Goal: Check status: Check status

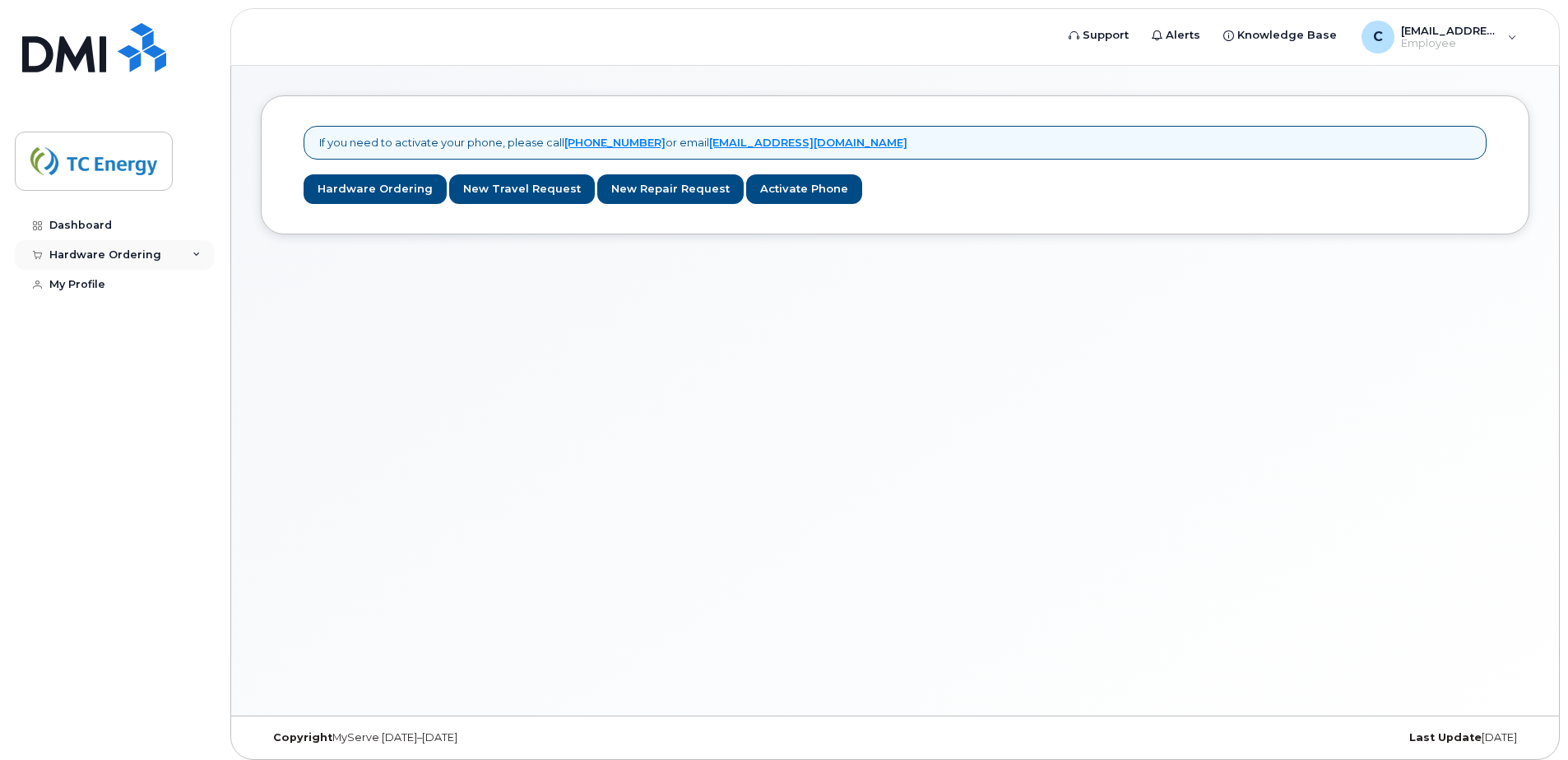
click at [205, 258] on div "Hardware Ordering" at bounding box center [115, 254] width 199 height 29
click at [103, 289] on div "My Orders" at bounding box center [86, 286] width 59 height 15
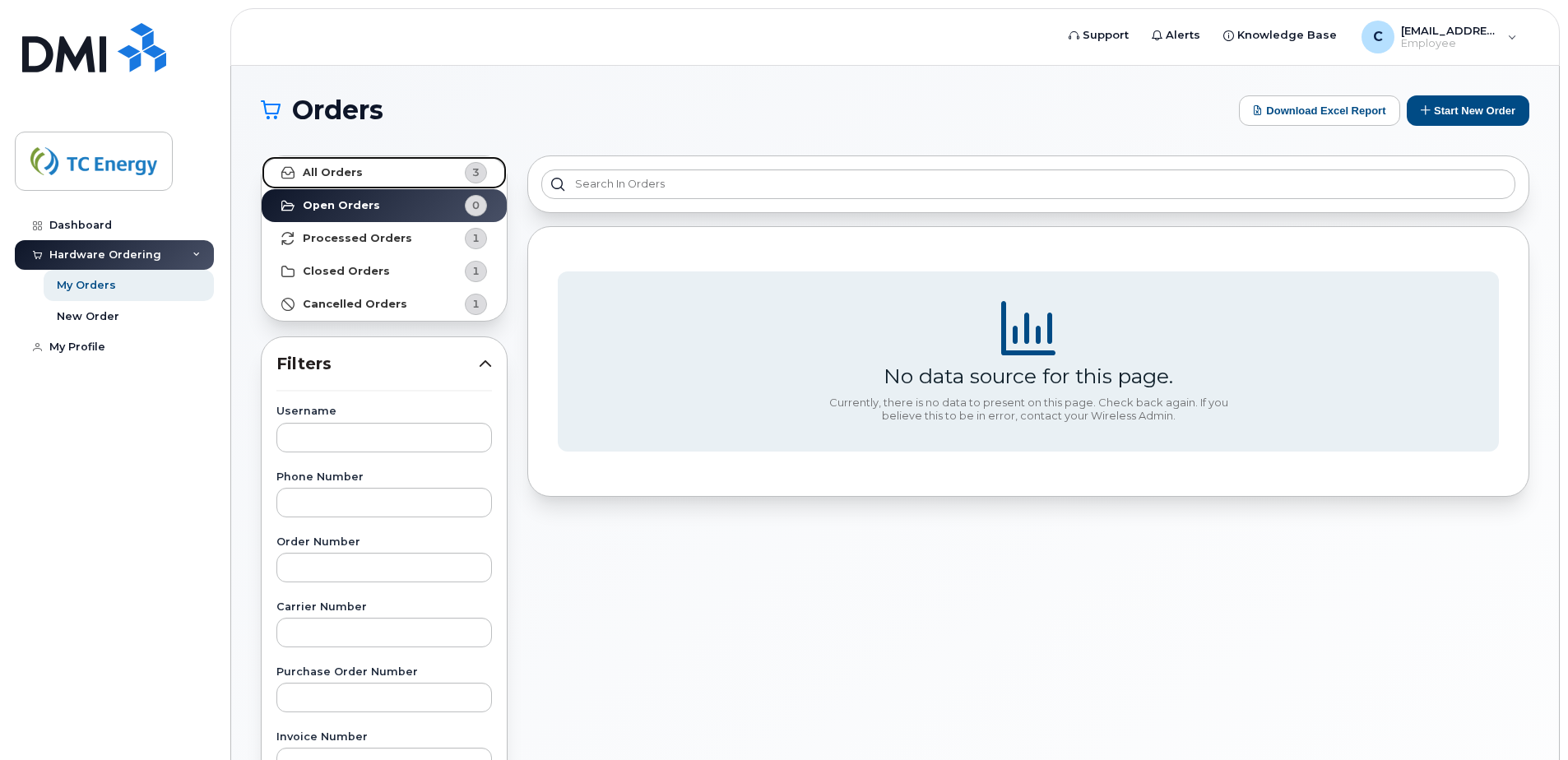
drag, startPoint x: 348, startPoint y: 169, endPoint x: 348, endPoint y: 195, distance: 26.0
click at [348, 169] on strong "All Orders" at bounding box center [332, 173] width 60 height 13
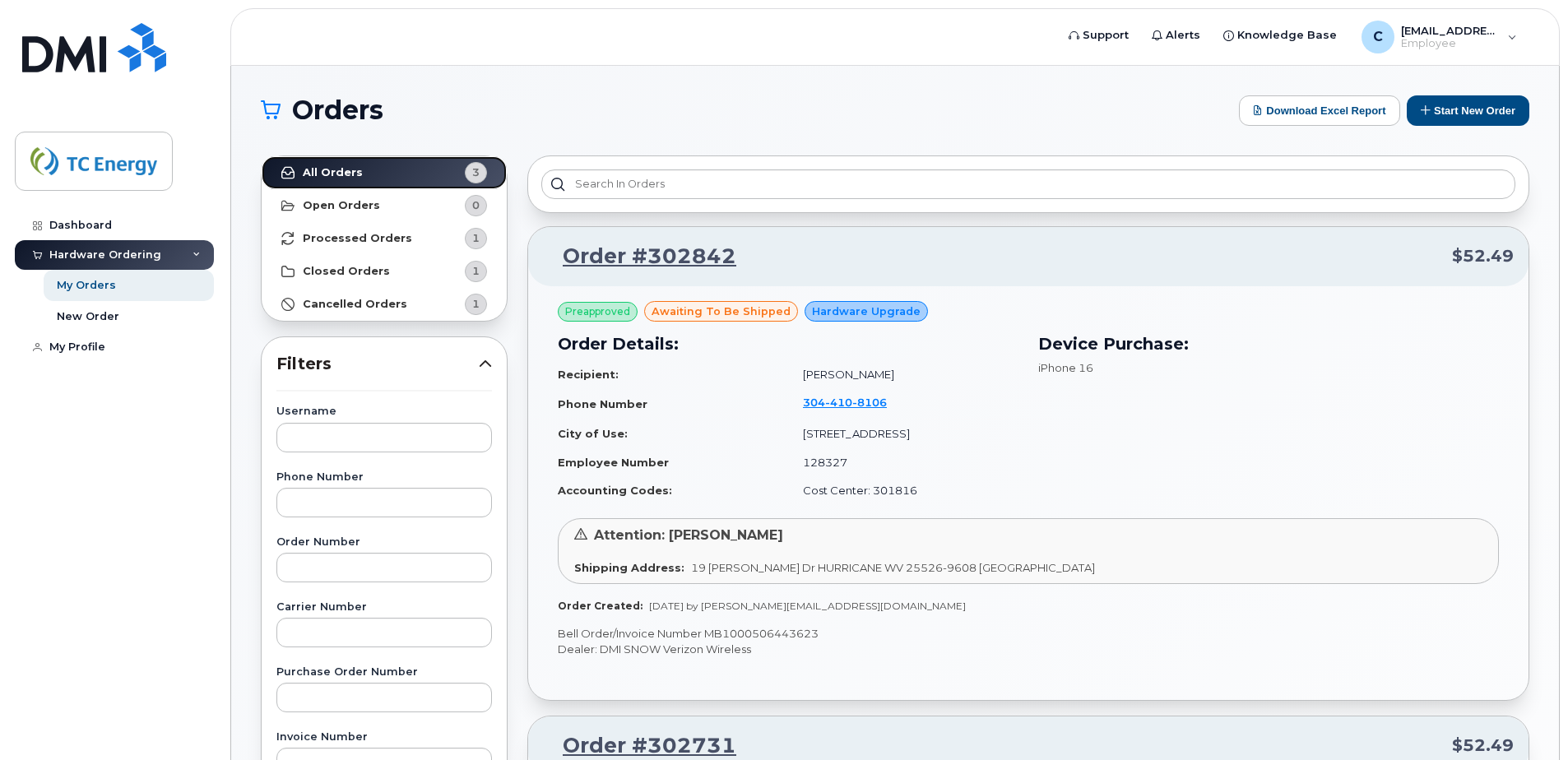
click at [402, 171] on link "All Orders 3" at bounding box center [384, 173] width 245 height 33
click at [692, 255] on link "Order #302842" at bounding box center [640, 256] width 194 height 29
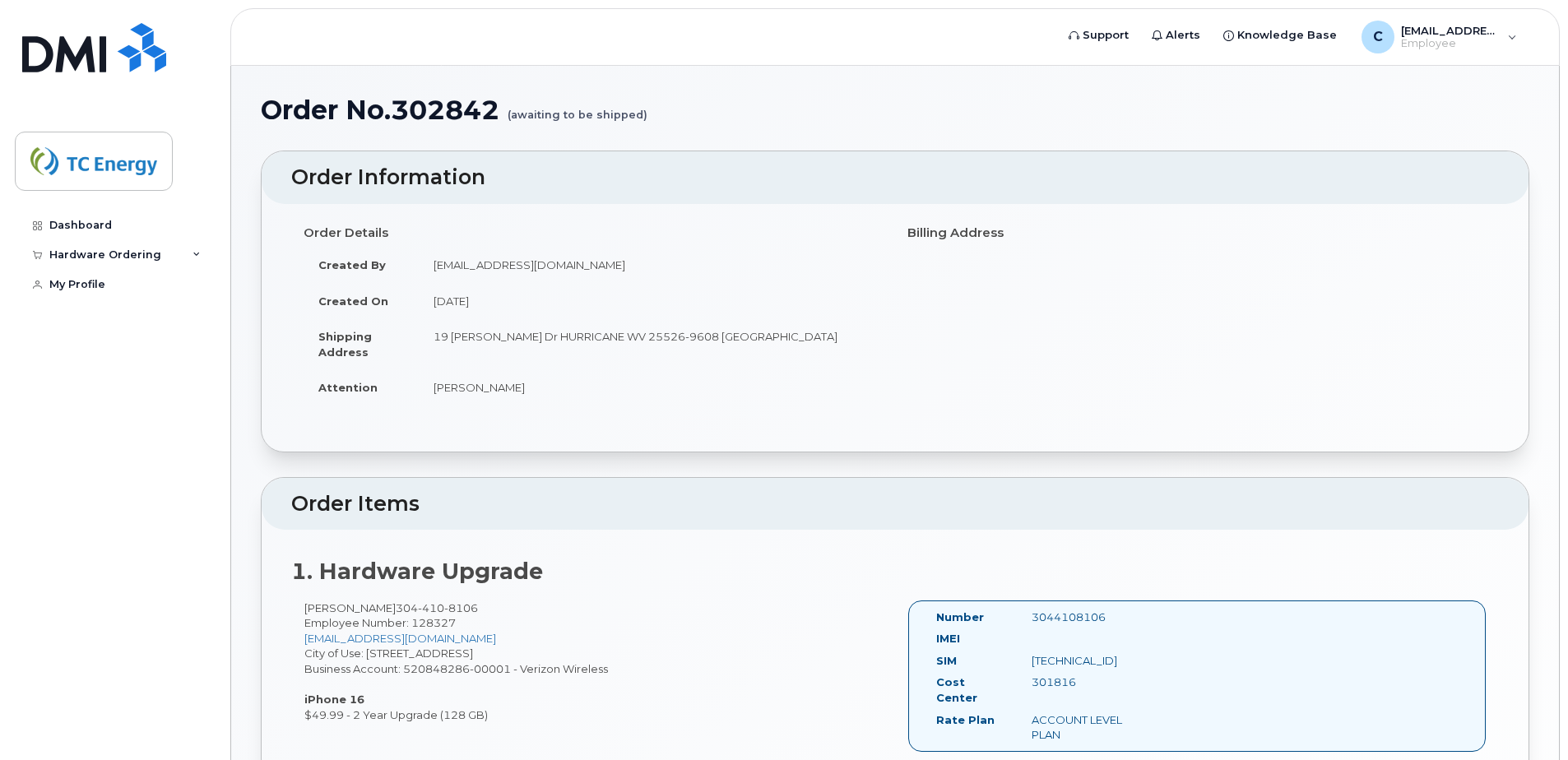
scroll to position [384, 0]
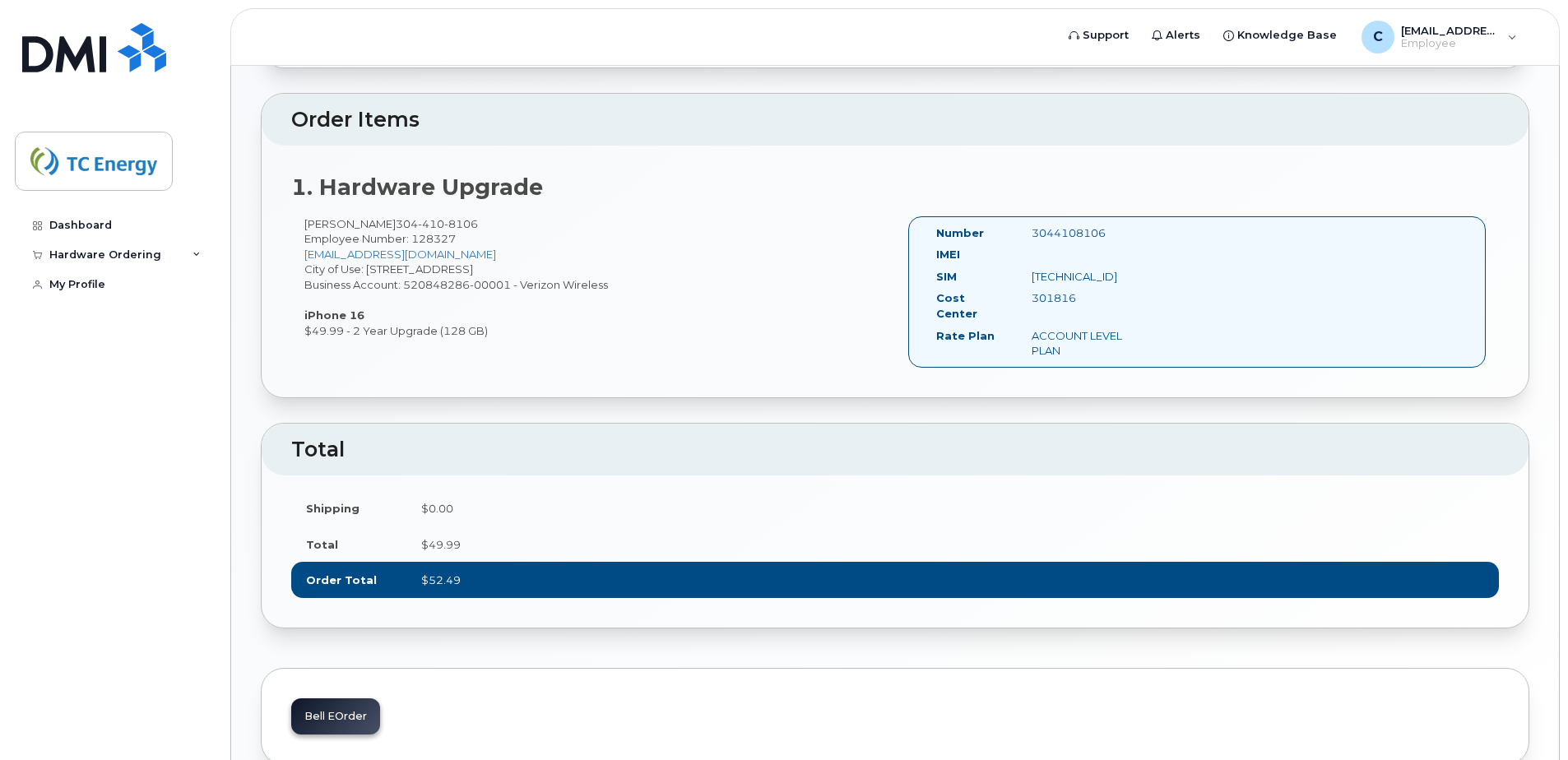
drag, startPoint x: 1179, startPoint y: 274, endPoint x: 1017, endPoint y: 269, distance: 162.1
click at [1017, 269] on div "SIM [TECHNICAL_ID]" at bounding box center [1038, 279] width 230 height 22
click at [654, 274] on div "[PERSON_NAME] [PHONE_NUMBER] Employee Number: 128327 [EMAIL_ADDRESS][DOMAIN_NAM…" at bounding box center [593, 277] width 604 height 122
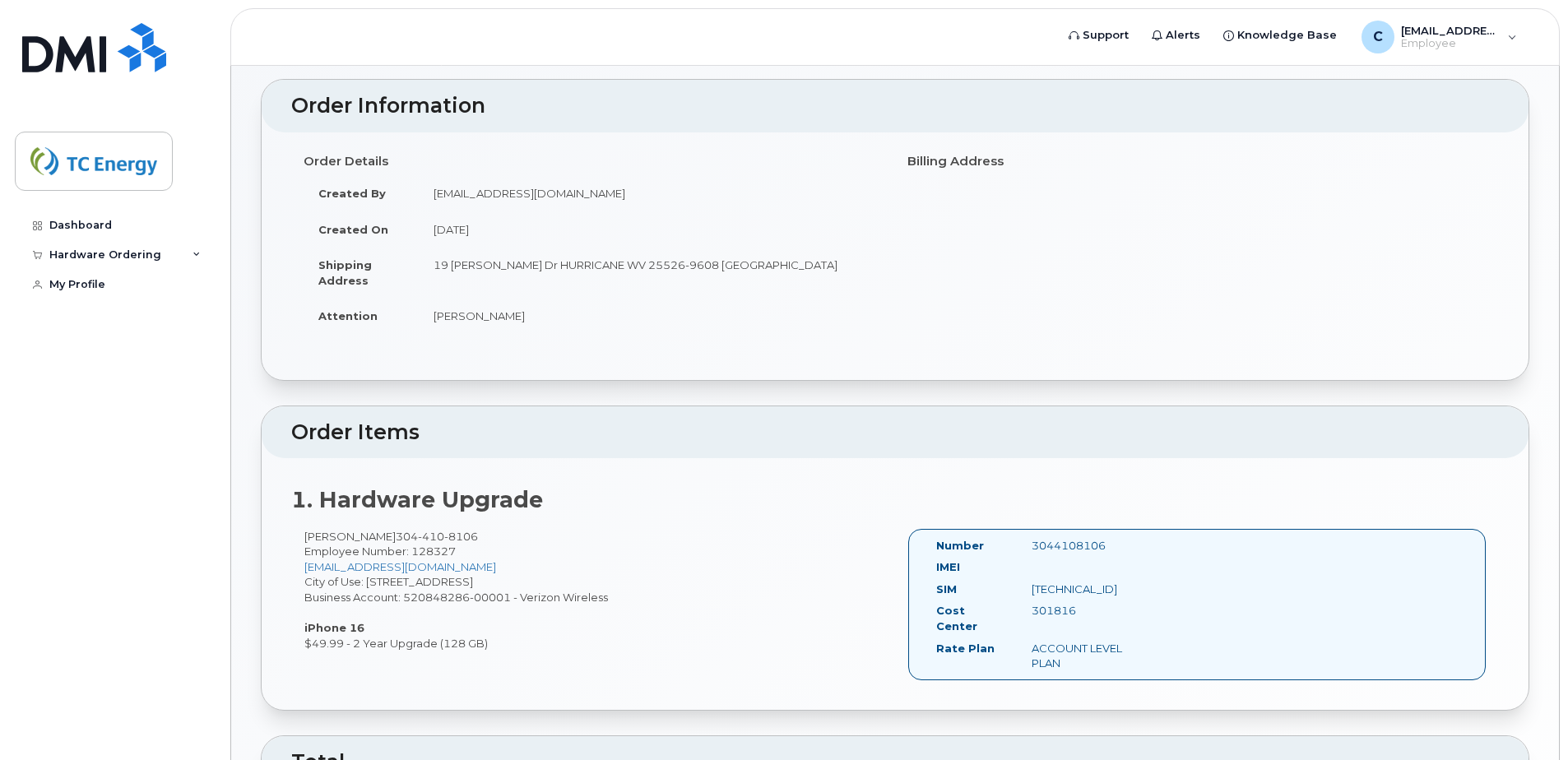
scroll to position [0, 0]
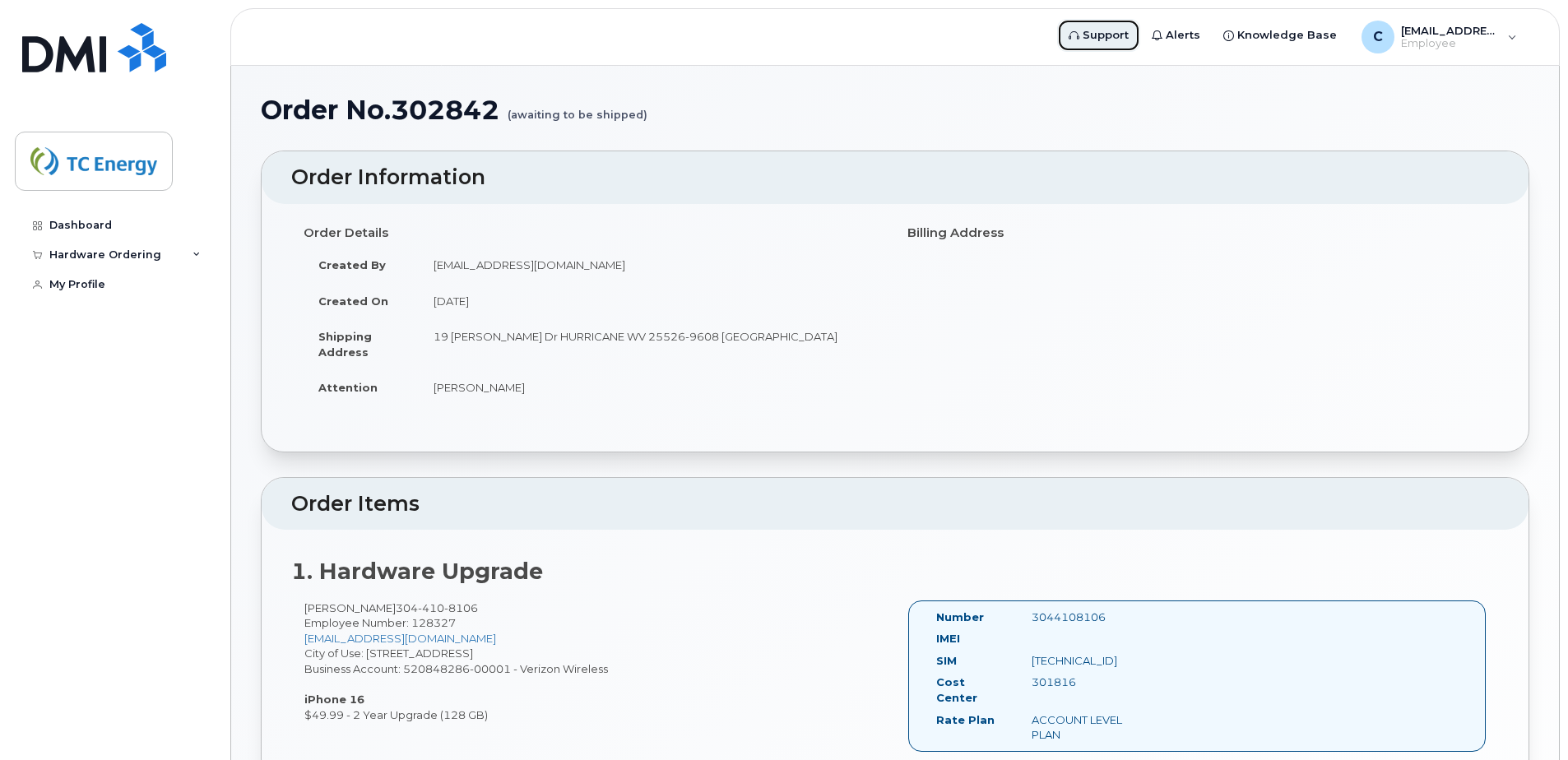
click at [1113, 34] on span "Support" at bounding box center [1105, 35] width 47 height 16
click at [1509, 46] on div "C [EMAIL_ADDRESS][DOMAIN_NAME] Employee" at bounding box center [1439, 37] width 178 height 33
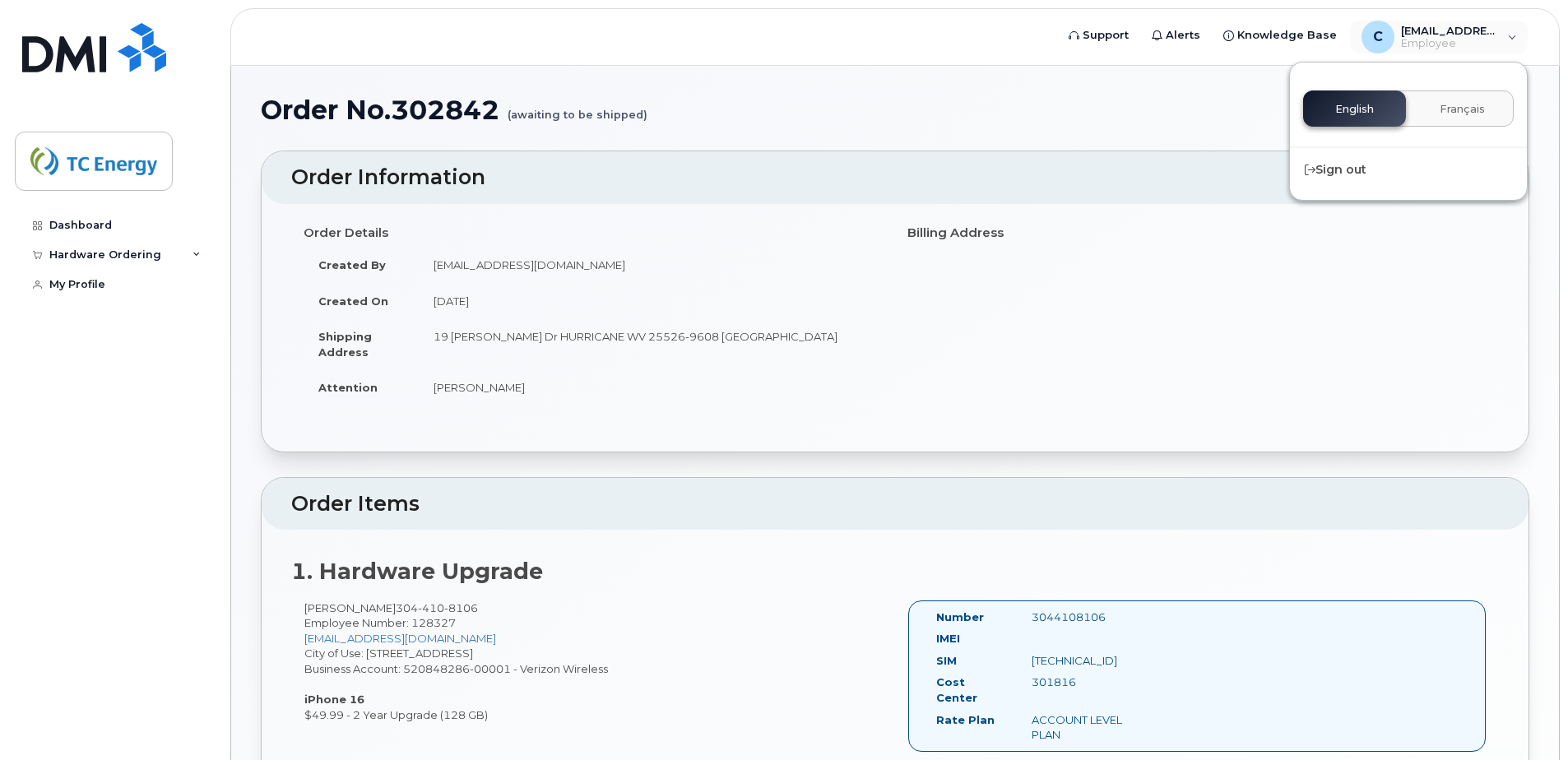
click at [838, 340] on td "19 [PERSON_NAME] Dr HURRICANE WV 25526-9608 [GEOGRAPHIC_DATA]" at bounding box center [650, 343] width 464 height 51
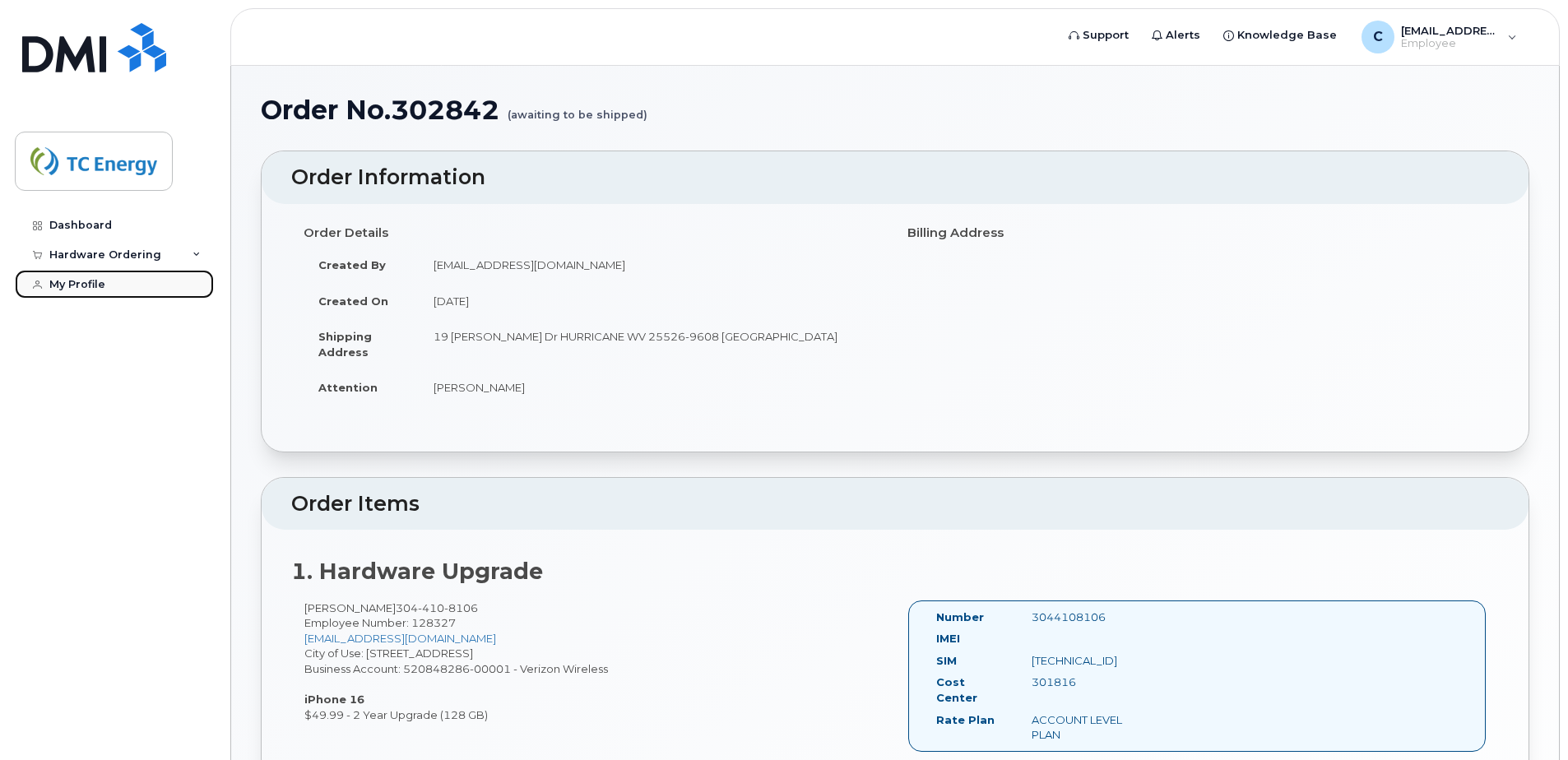
click at [102, 287] on div "My Profile" at bounding box center [77, 285] width 56 height 13
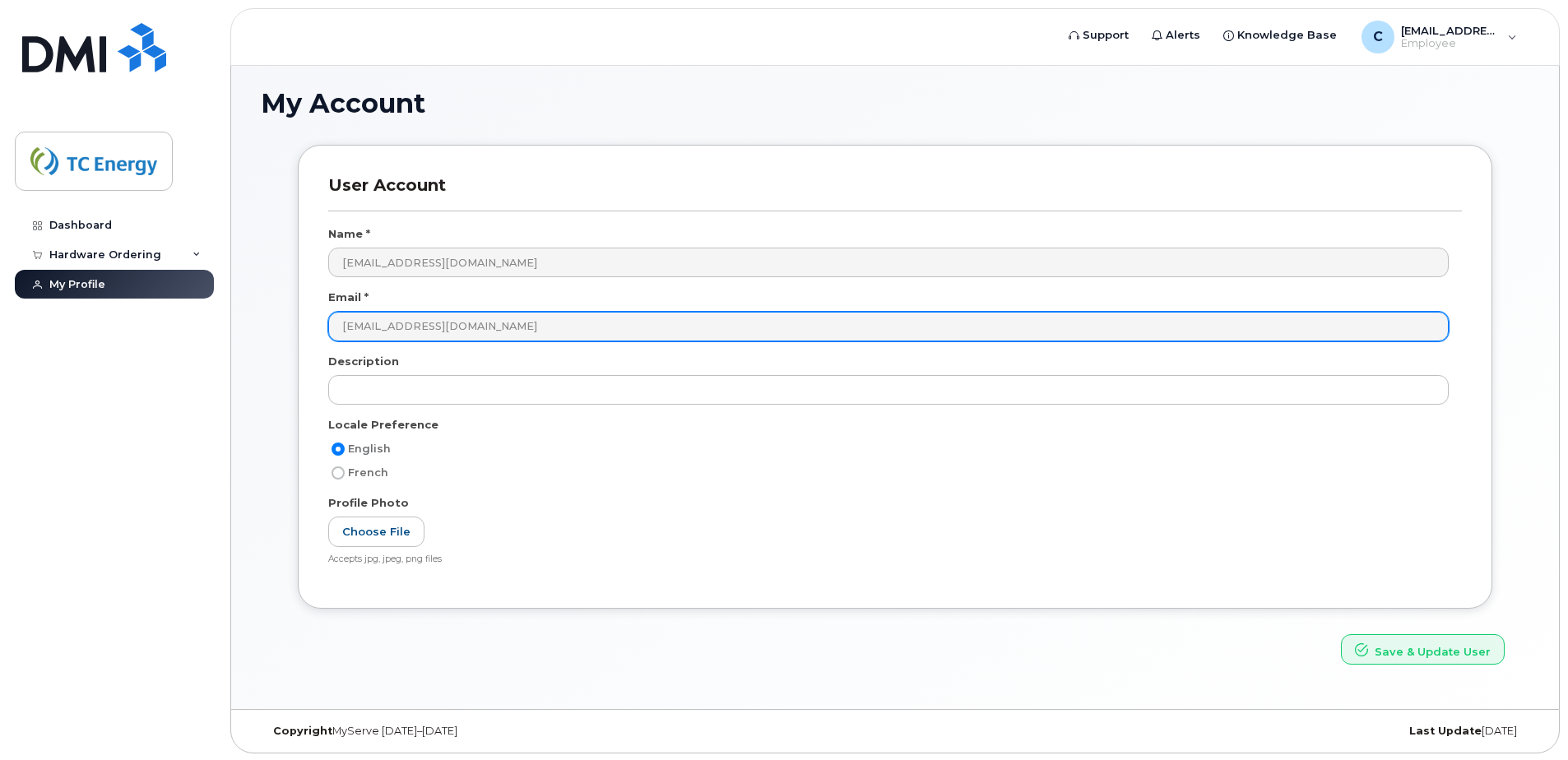
scroll to position [9, 0]
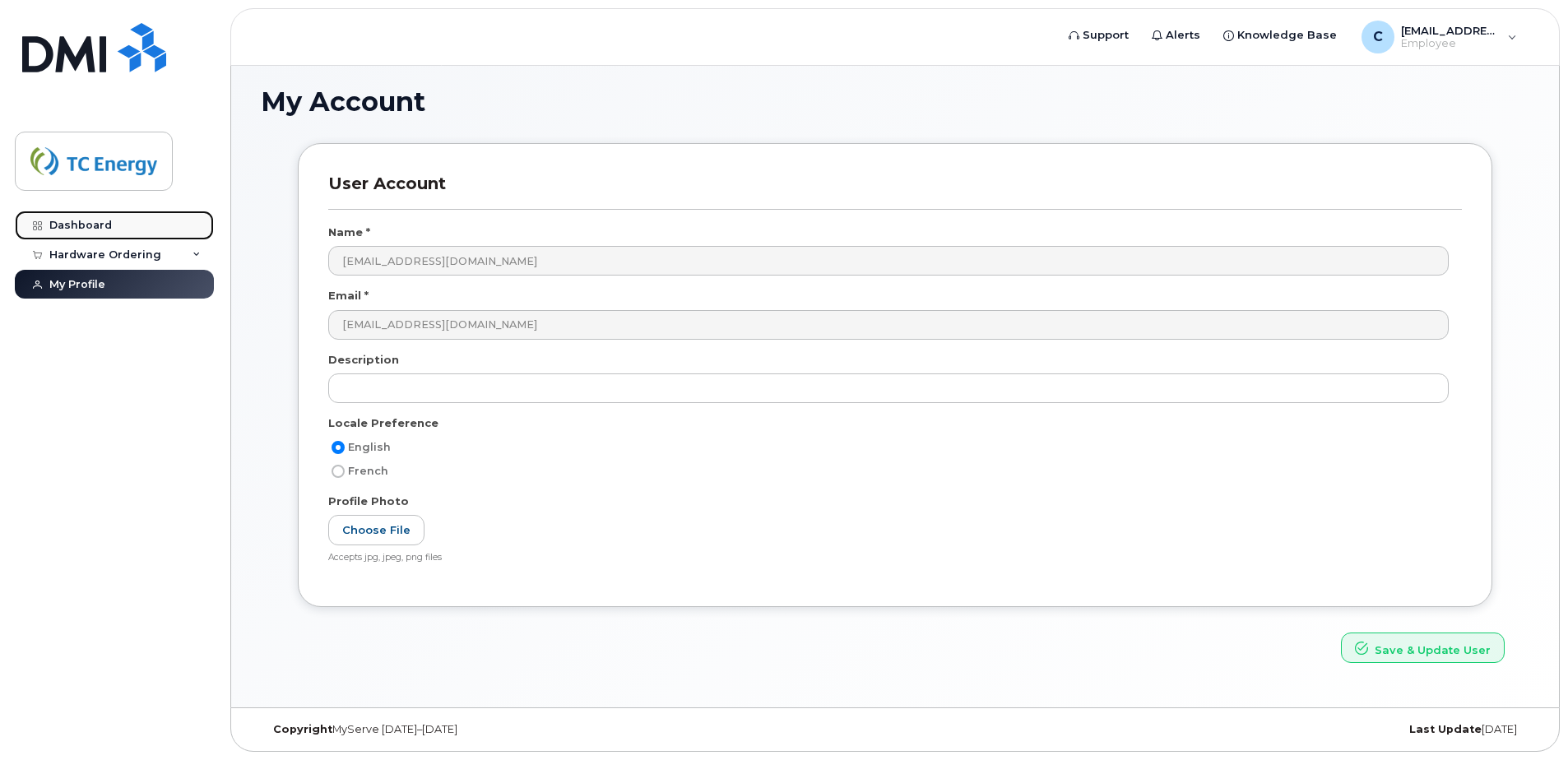
click at [115, 223] on link "Dashboard" at bounding box center [115, 225] width 199 height 29
click at [123, 180] on img at bounding box center [93, 161] width 126 height 47
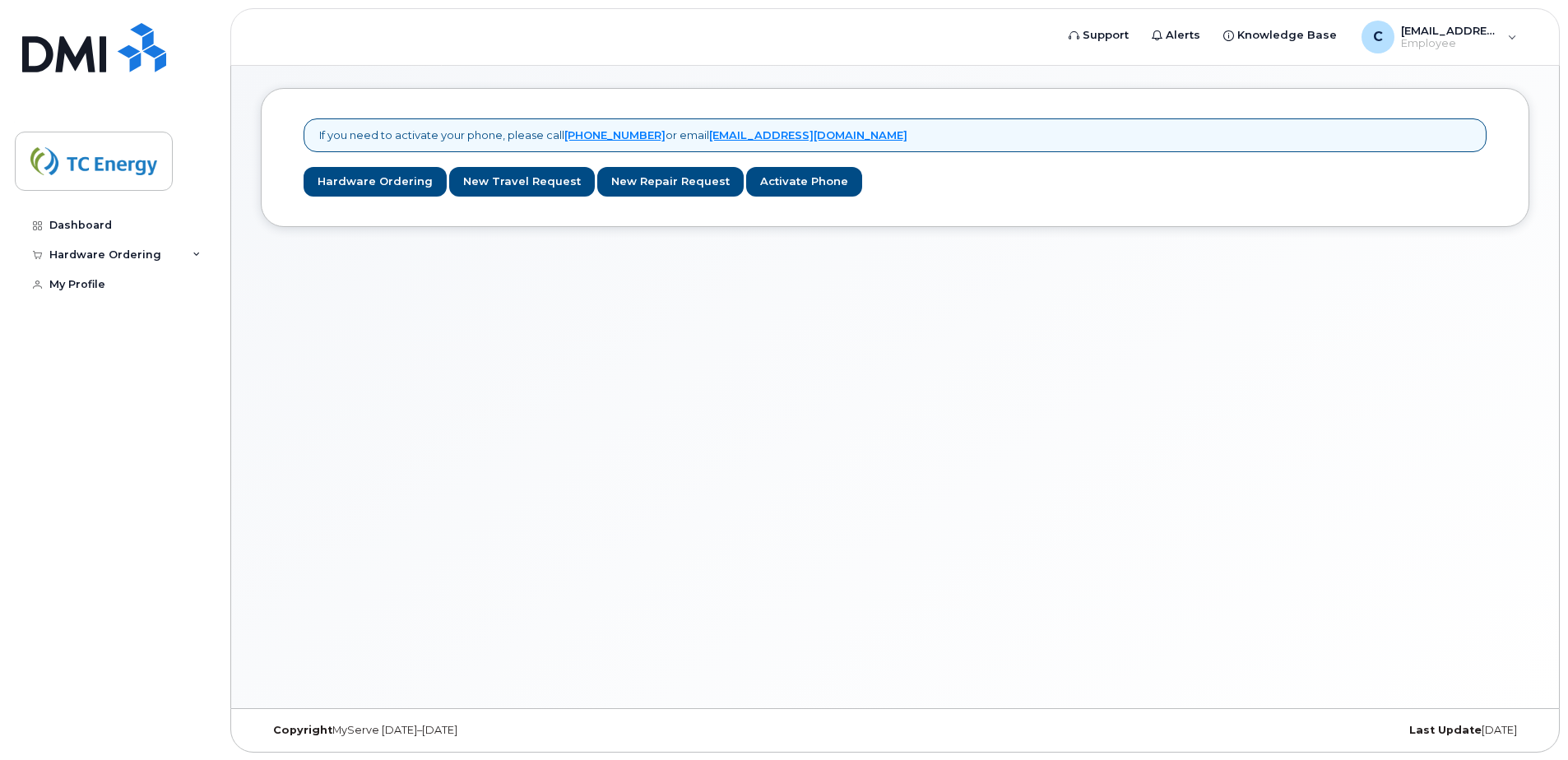
scroll to position [9, 0]
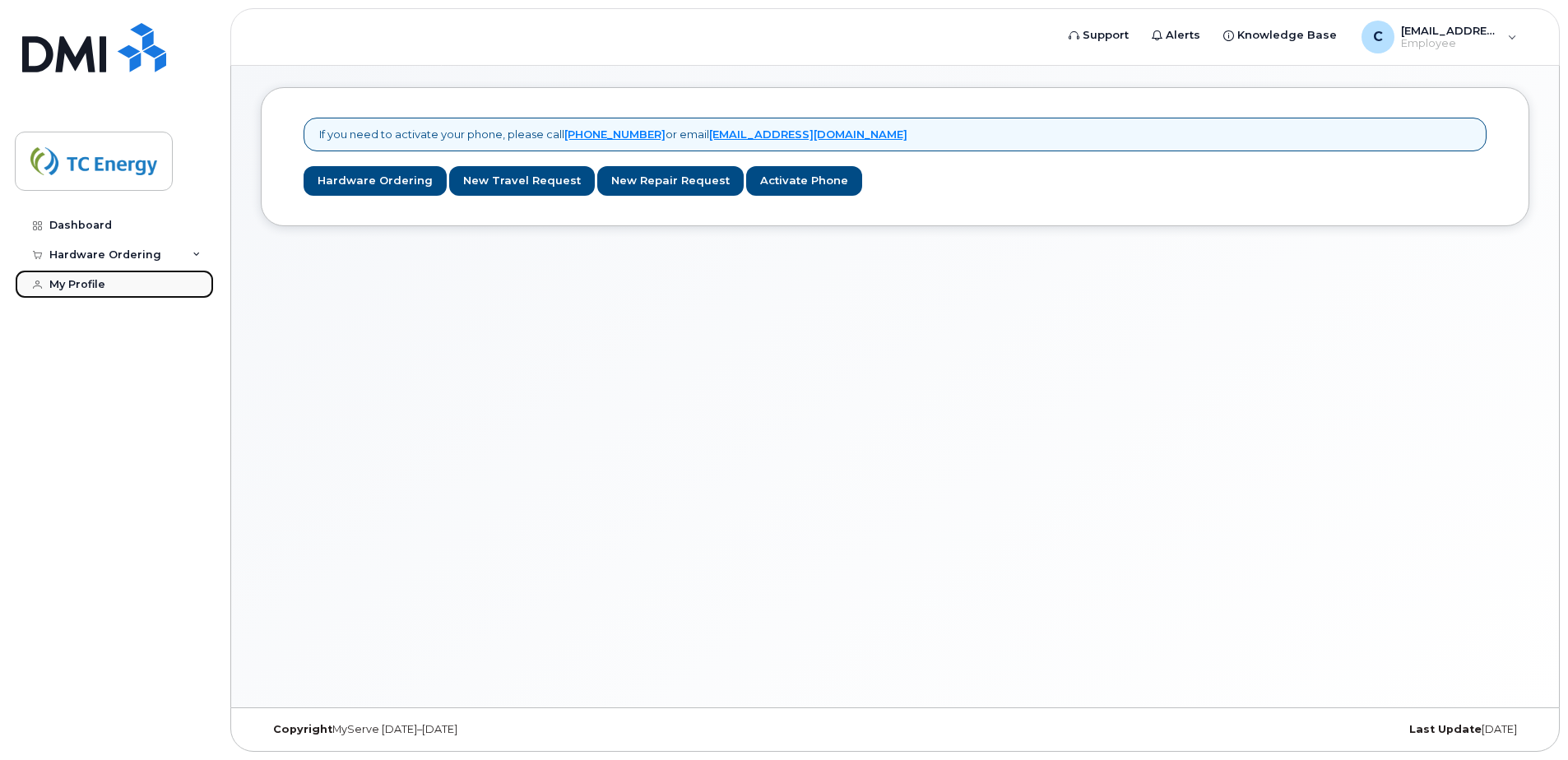
click at [78, 289] on div "My Profile" at bounding box center [77, 285] width 56 height 13
